Goal: Task Accomplishment & Management: Use online tool/utility

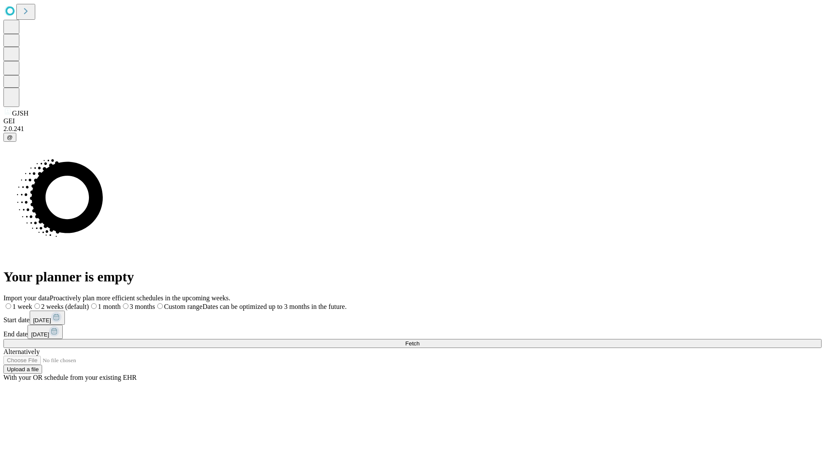
click at [419, 340] on span "Fetch" at bounding box center [412, 343] width 14 height 6
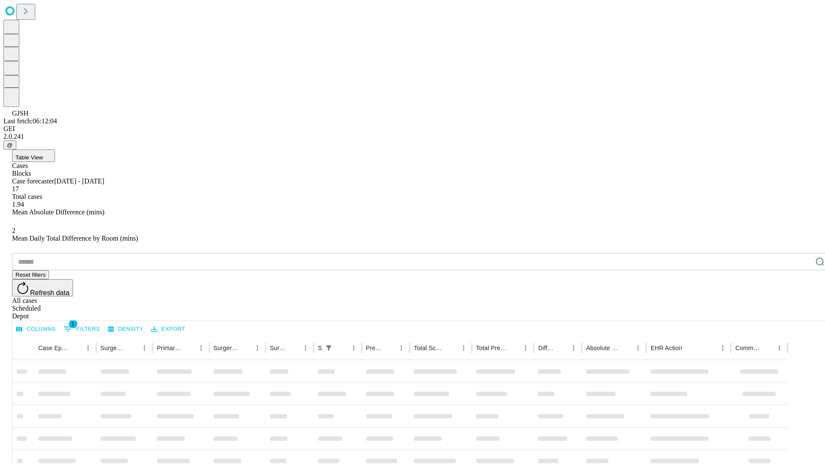
click at [802, 312] on div "Depot" at bounding box center [421, 316] width 818 height 8
